Goal: Task Accomplishment & Management: Manage account settings

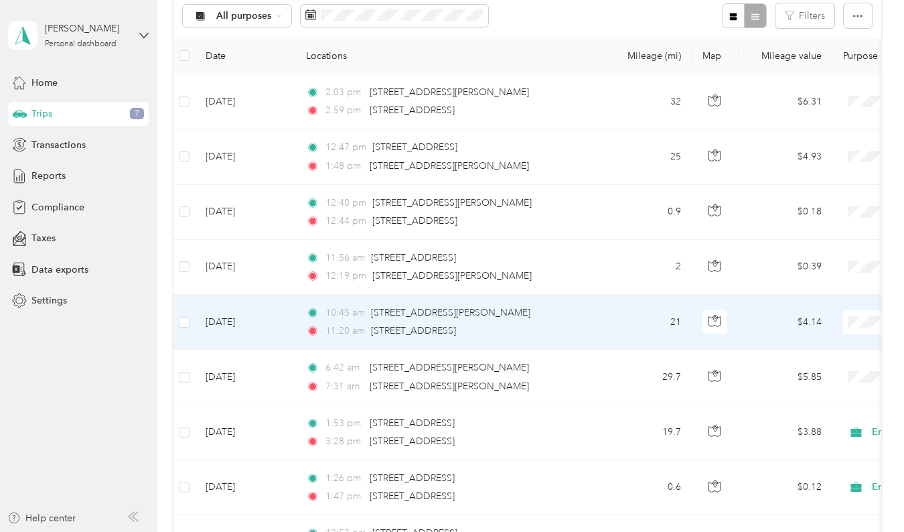
scroll to position [153, 0]
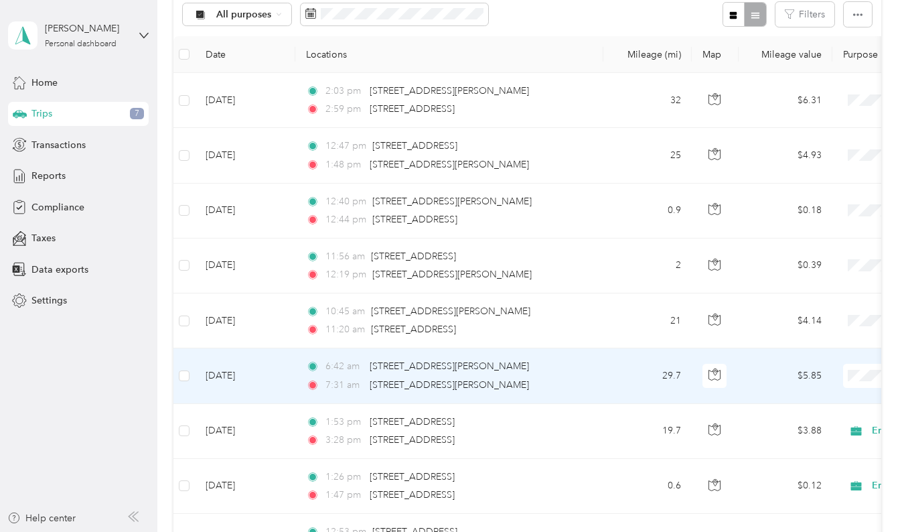
click at [788, 405] on li "Empire [DATE]" at bounding box center [821, 400] width 166 height 23
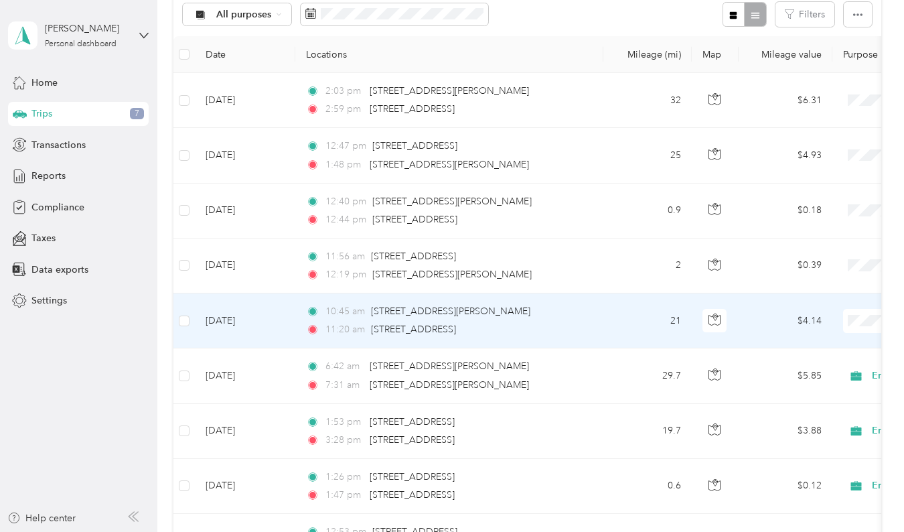
click at [813, 344] on span "Empire [DATE]" at bounding box center [834, 342] width 124 height 14
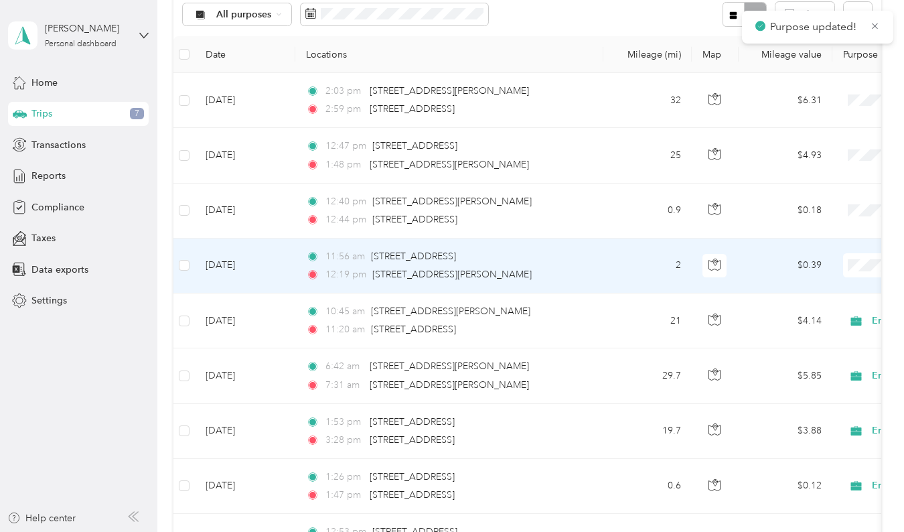
click at [813, 291] on li "Empire [DATE]" at bounding box center [821, 283] width 166 height 23
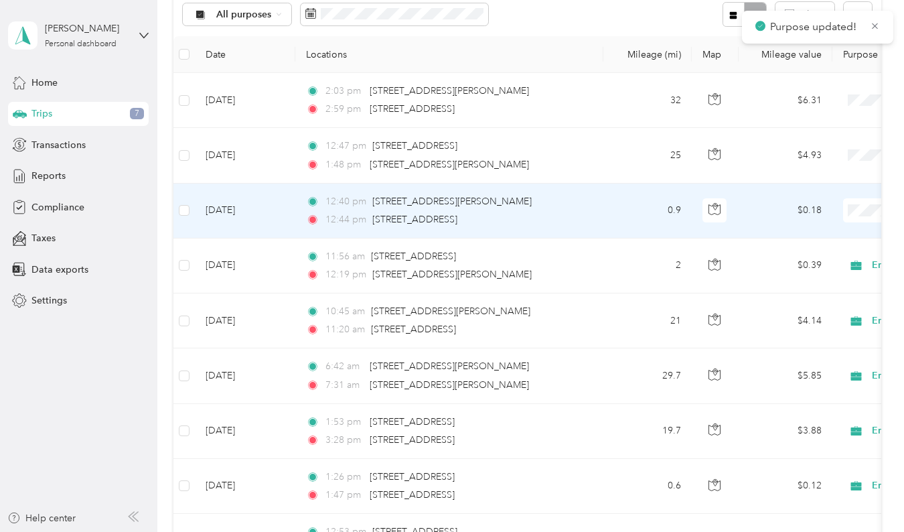
click at [808, 231] on span "Empire [DATE]" at bounding box center [834, 234] width 124 height 14
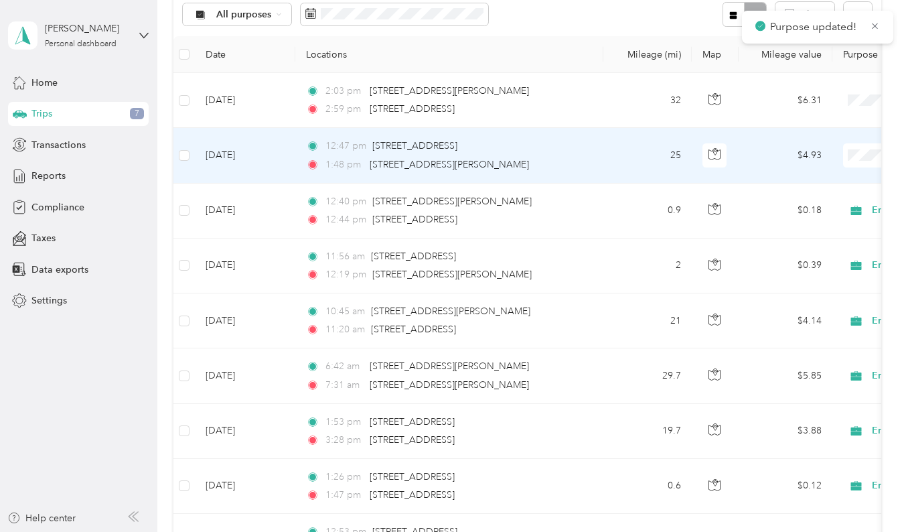
click at [811, 176] on span "Empire [DATE]" at bounding box center [834, 180] width 124 height 14
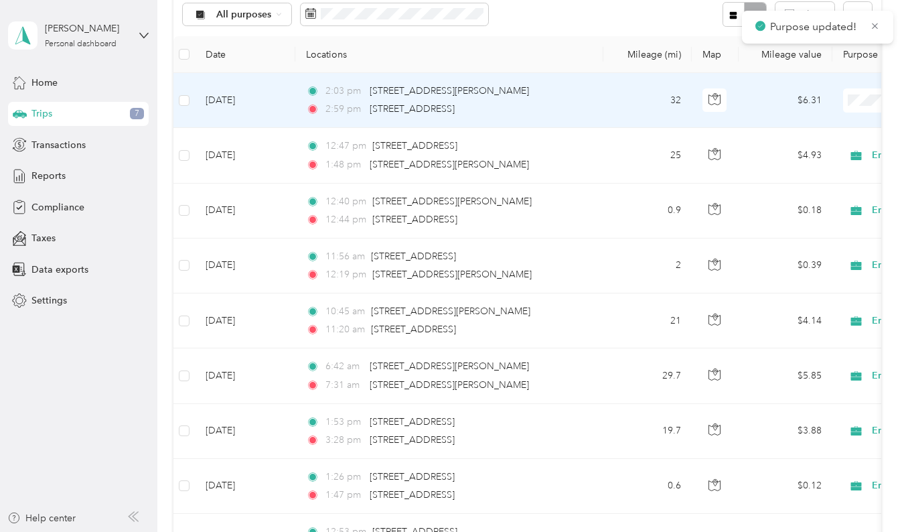
click at [821, 125] on span "Empire [DATE]" at bounding box center [834, 118] width 124 height 14
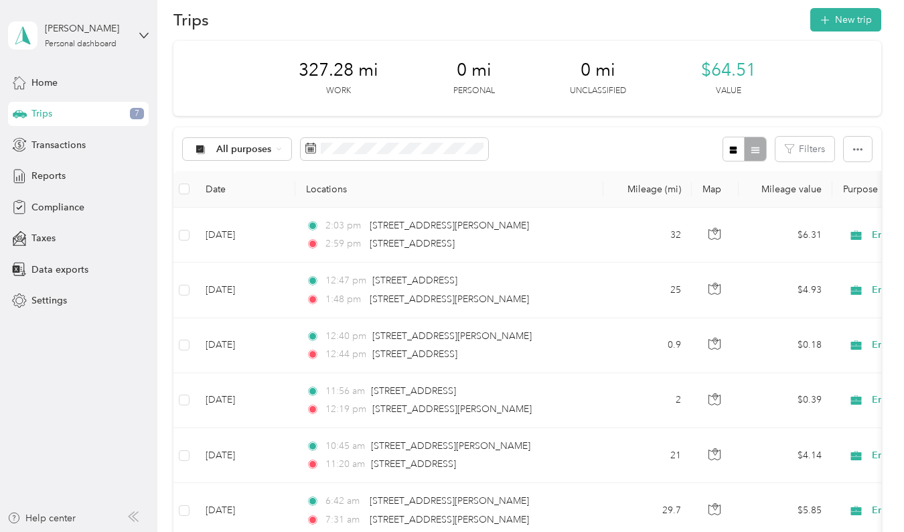
scroll to position [0, 0]
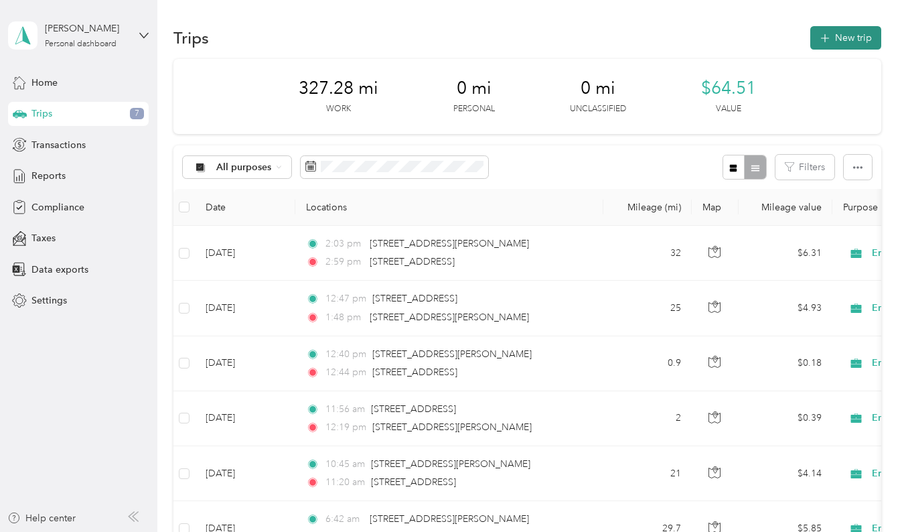
click at [843, 37] on button "New trip" at bounding box center [846, 37] width 71 height 23
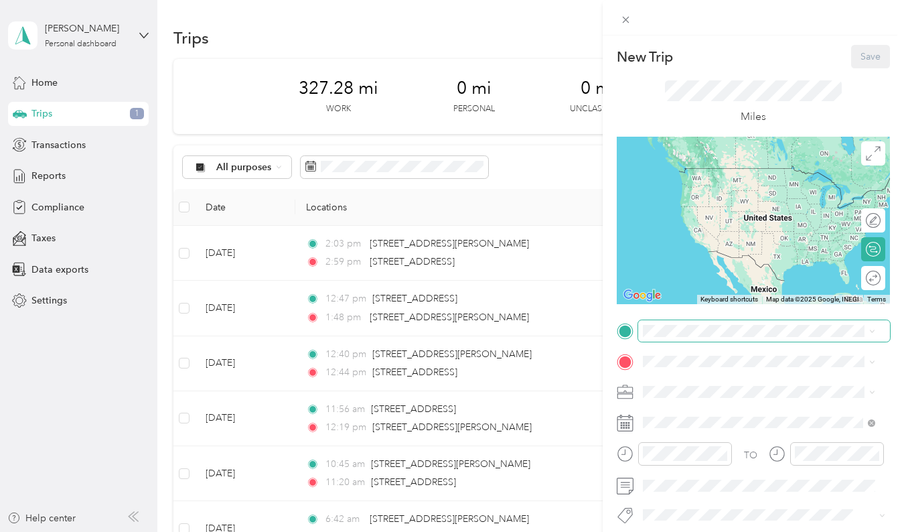
click at [687, 531] on div "New Trip Save This trip cannot be edited because it is either under review, app…" at bounding box center [449, 532] width 898 height 0
click at [691, 412] on span "1511 129th Avenue Northwest, Coon Rapids, 55448, Coon Rapids, Minnesota, United…" at bounding box center [748, 405] width 159 height 25
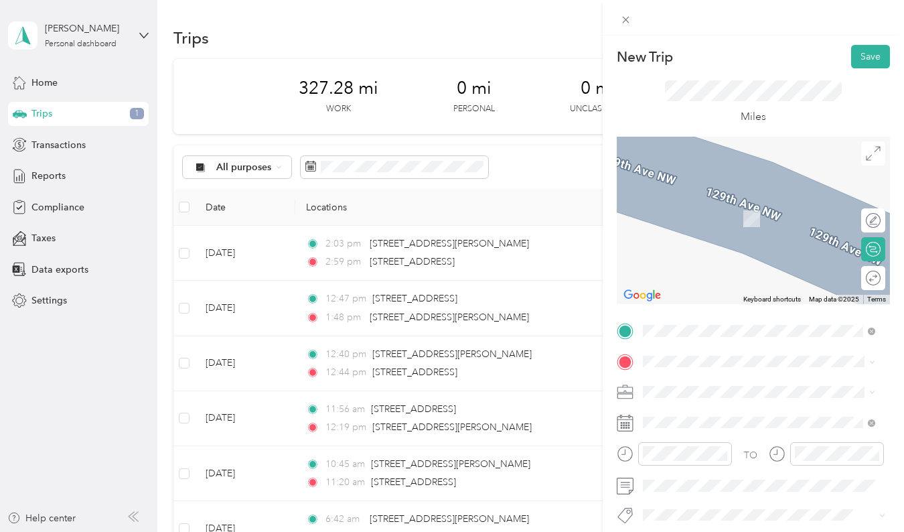
click at [719, 204] on span "990 Lone Oak Road Eagan, Minnesota 55121, United States" at bounding box center [770, 197] width 203 height 23
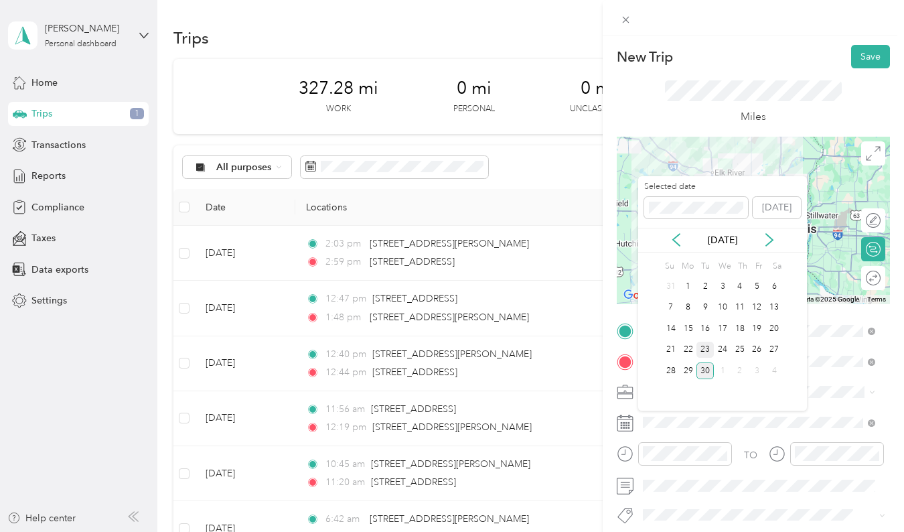
click at [702, 350] on div "23" at bounding box center [705, 350] width 17 height 17
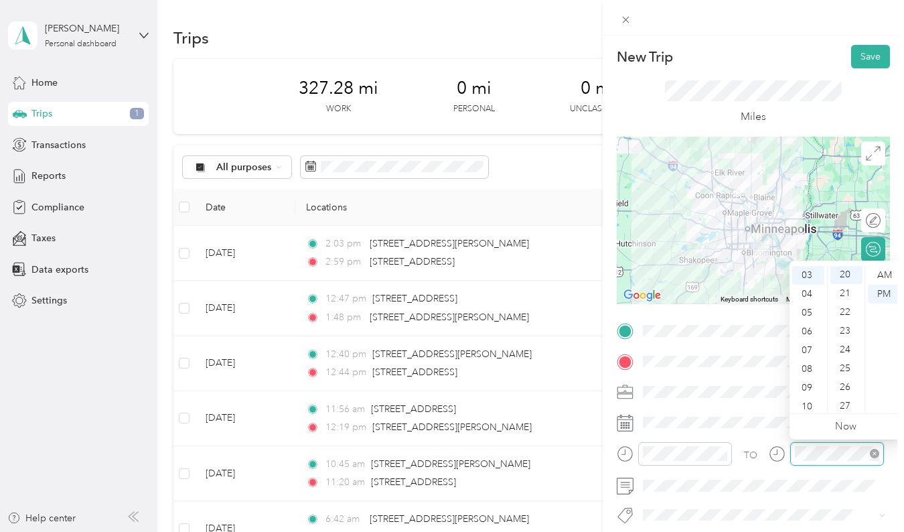
scroll to position [375, 0]
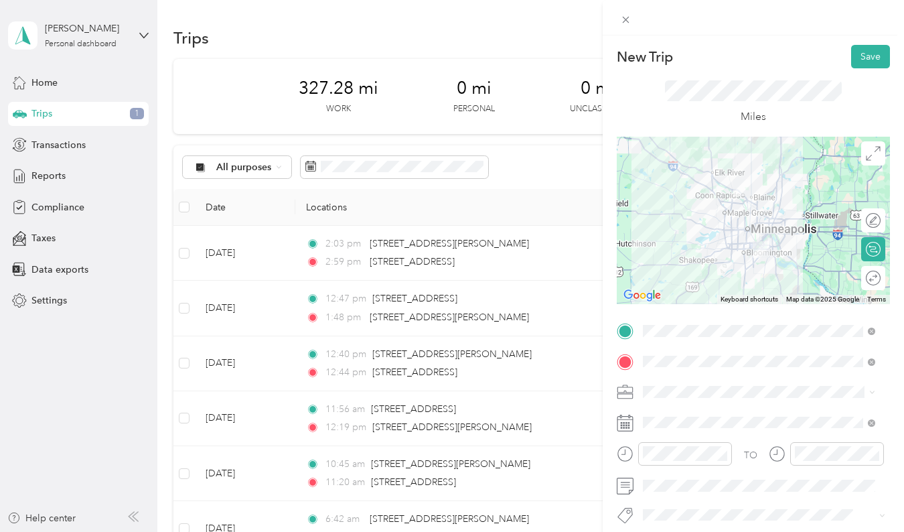
click at [809, 48] on div "New Trip Save" at bounding box center [753, 56] width 273 height 23
click at [862, 54] on button "Save" at bounding box center [870, 56] width 39 height 23
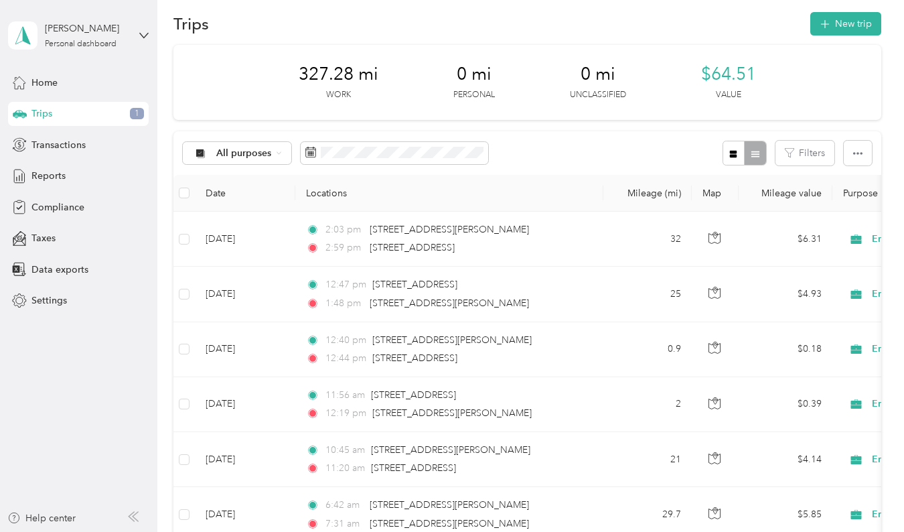
scroll to position [0, 0]
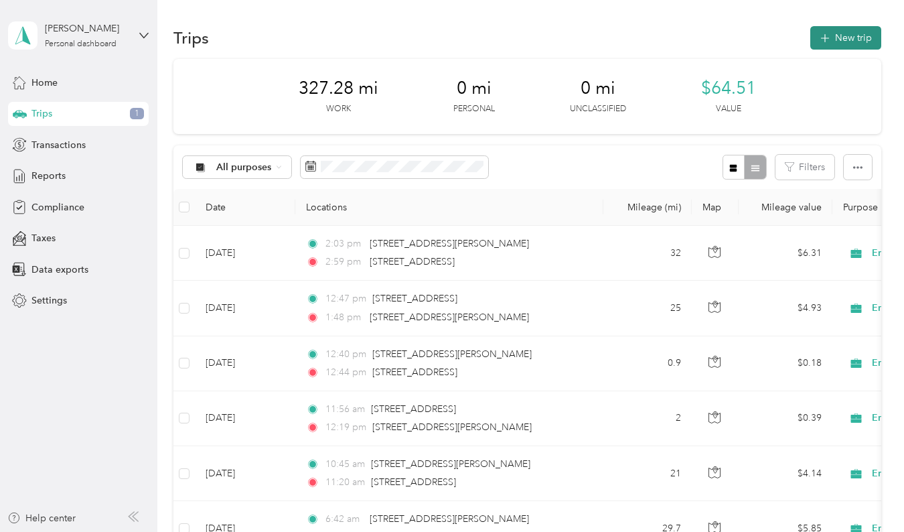
click at [851, 36] on button "New trip" at bounding box center [846, 37] width 71 height 23
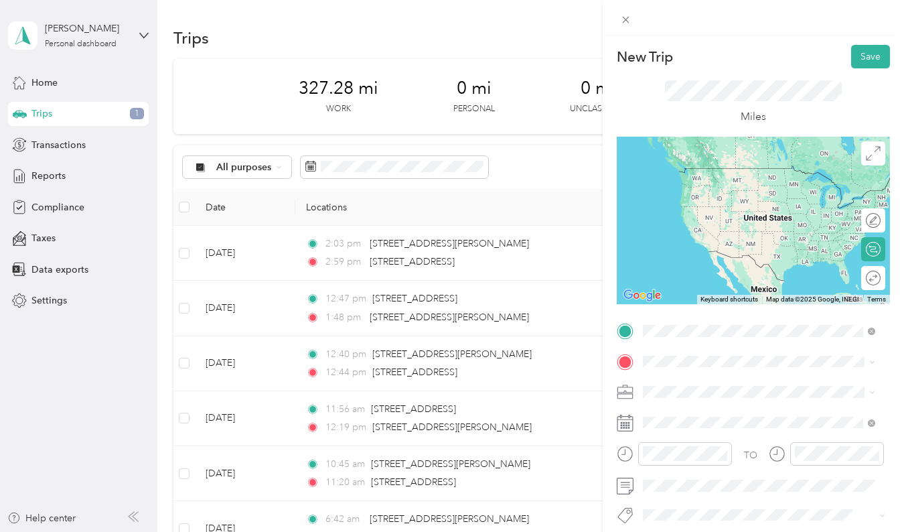
click at [705, 381] on span "990 Lone Oak Road Eagan, Minnesota 55121, United States" at bounding box center [770, 384] width 203 height 23
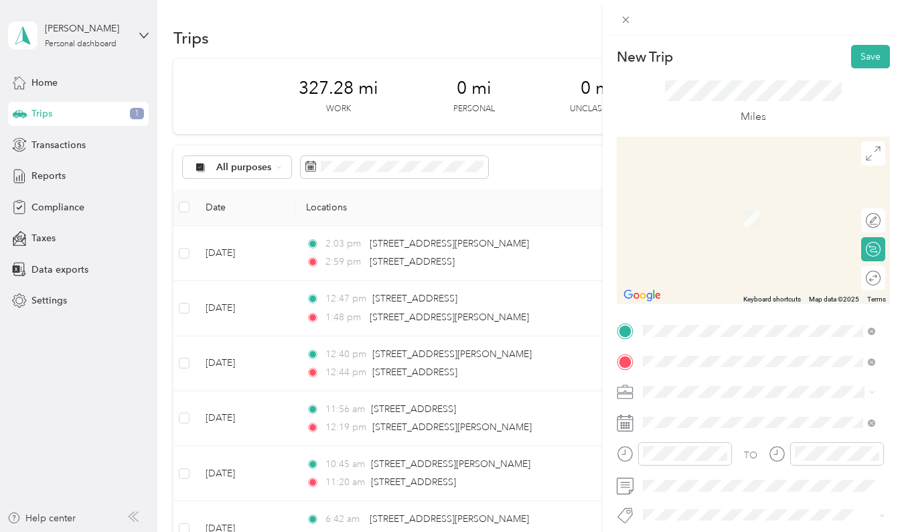
click at [717, 227] on span "1511 129th Avenue Northwest, Coon Rapids, 55448, Coon Rapids, Minnesota, United…" at bounding box center [748, 224] width 159 height 25
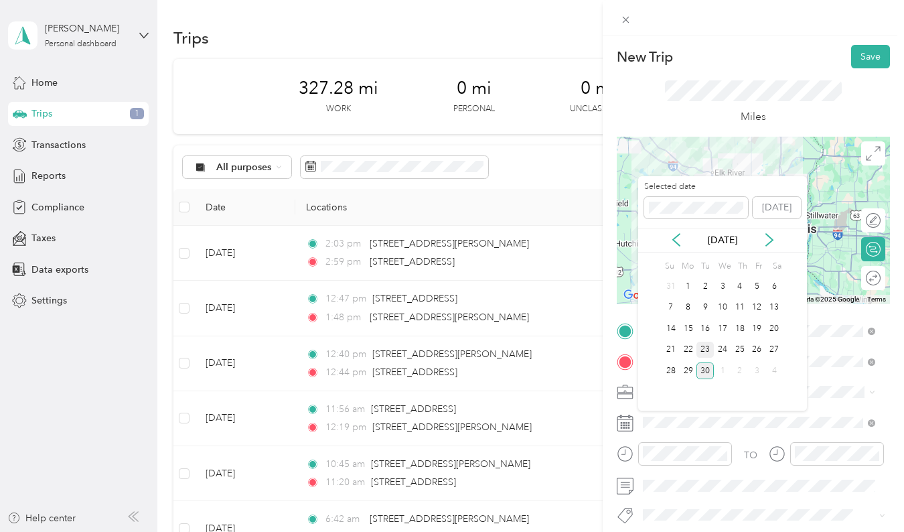
click at [707, 350] on div "23" at bounding box center [705, 350] width 17 height 17
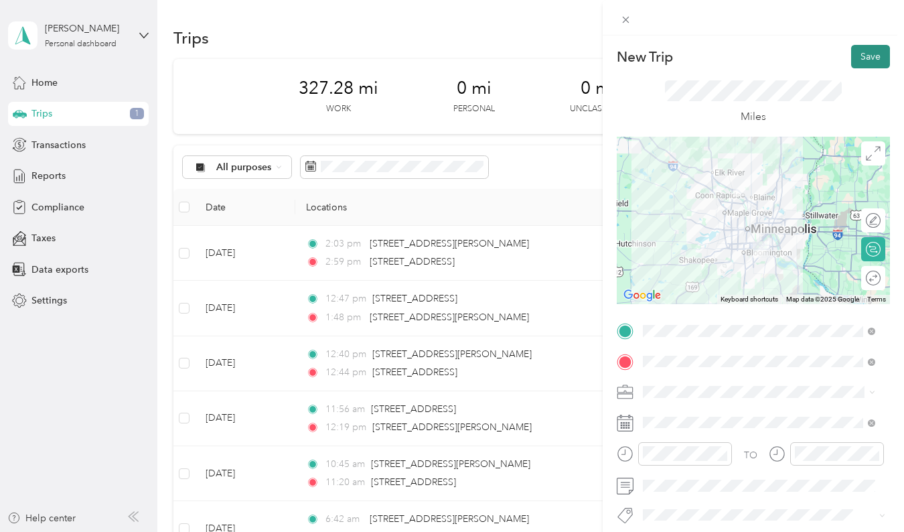
click at [862, 52] on button "Save" at bounding box center [870, 56] width 39 height 23
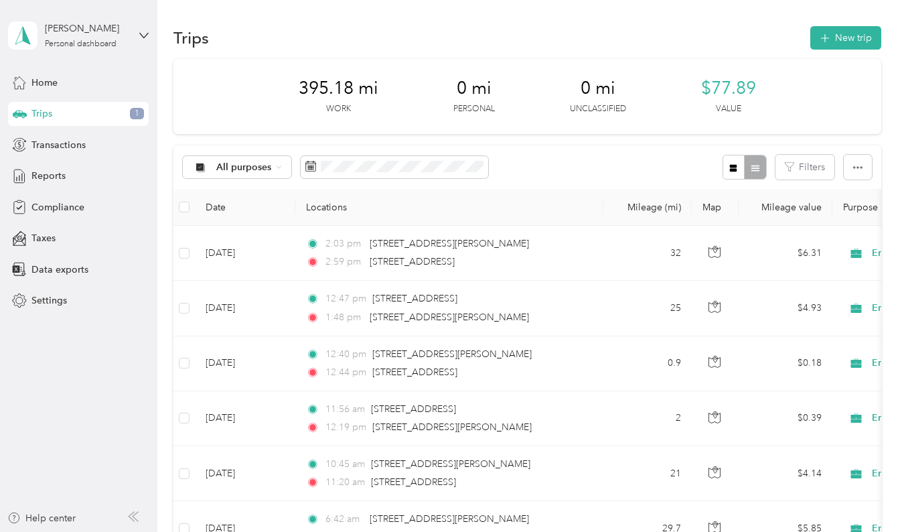
click at [421, 29] on div "Trips New trip" at bounding box center [526, 37] width 707 height 28
click at [622, 37] on div "Trips New trip" at bounding box center [526, 37] width 707 height 28
